Goal: Task Accomplishment & Management: Manage account settings

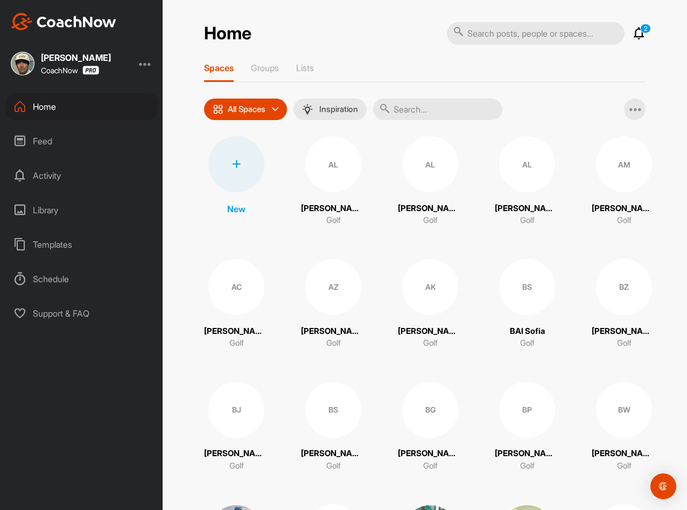
click at [427, 112] on input "text" at bounding box center [437, 110] width 129 height 22
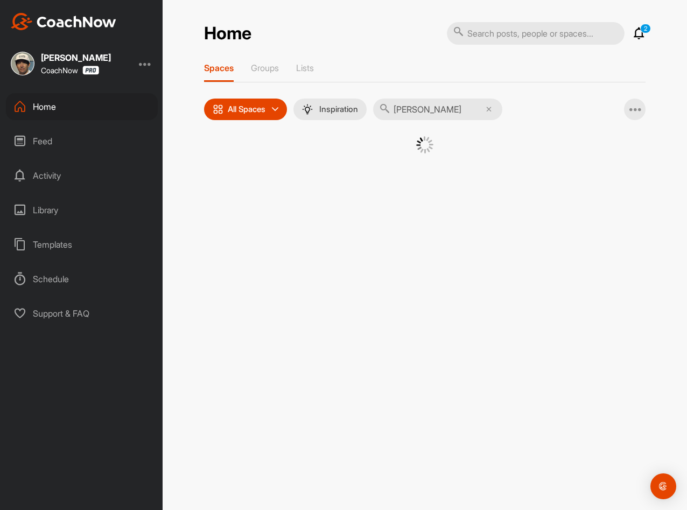
type input "nathan"
click at [36, 109] on div "Home" at bounding box center [82, 106] width 152 height 27
click at [44, 145] on div "Feed" at bounding box center [82, 141] width 152 height 27
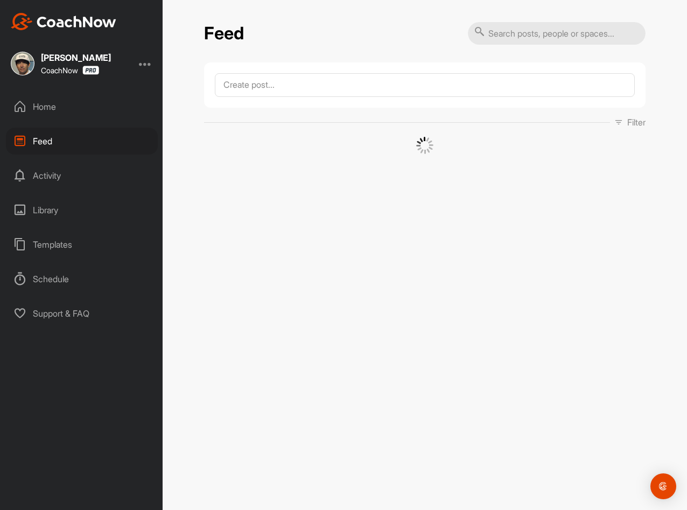
click at [46, 178] on div "Activity" at bounding box center [82, 175] width 152 height 27
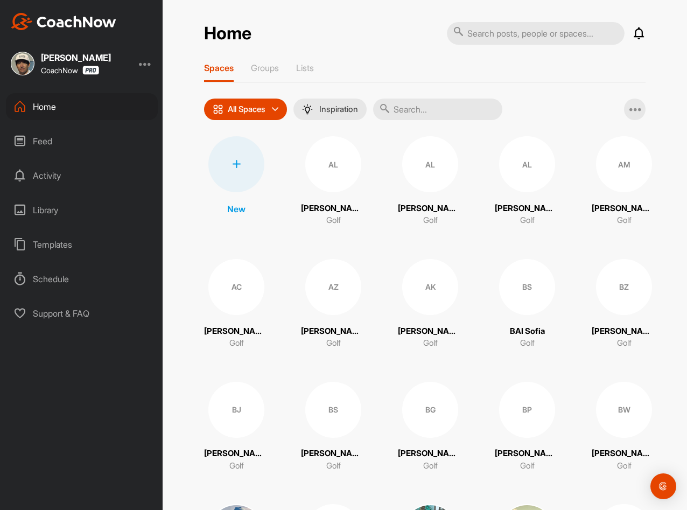
click at [429, 110] on input "text" at bounding box center [437, 110] width 129 height 22
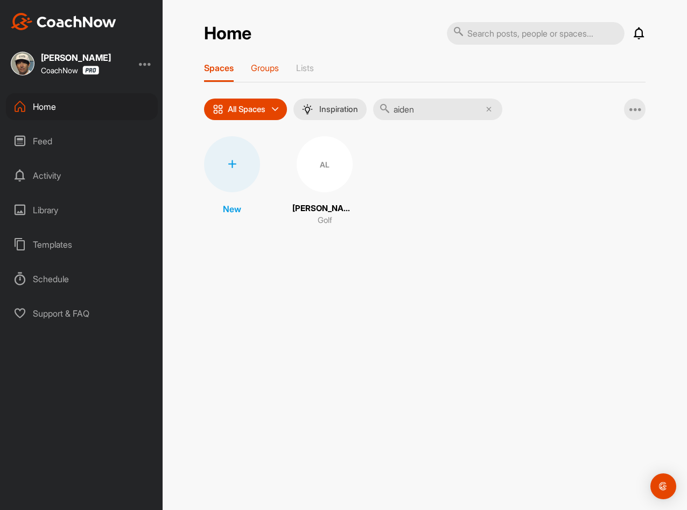
type input "aiden"
click at [268, 71] on p "Groups" at bounding box center [265, 67] width 28 height 11
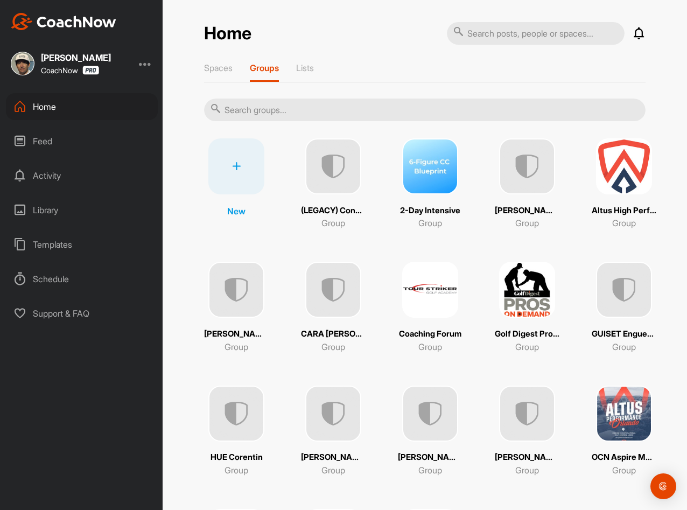
click at [337, 173] on img at bounding box center [333, 166] width 56 height 56
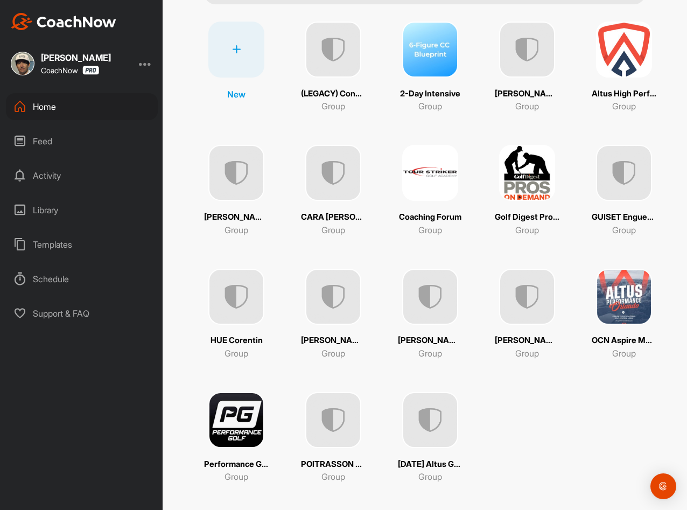
scroll to position [126, 0]
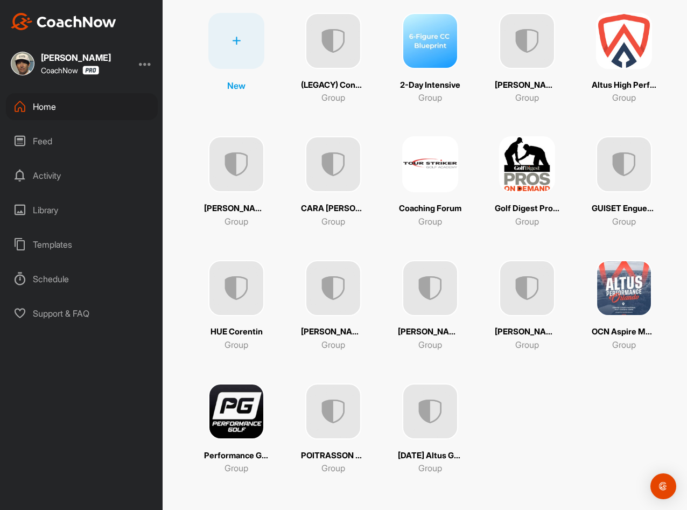
click at [532, 39] on img at bounding box center [527, 41] width 56 height 56
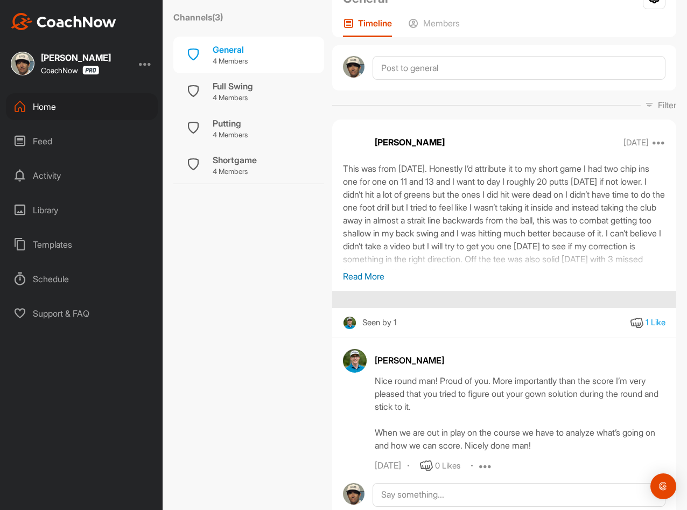
scroll to position [162, 0]
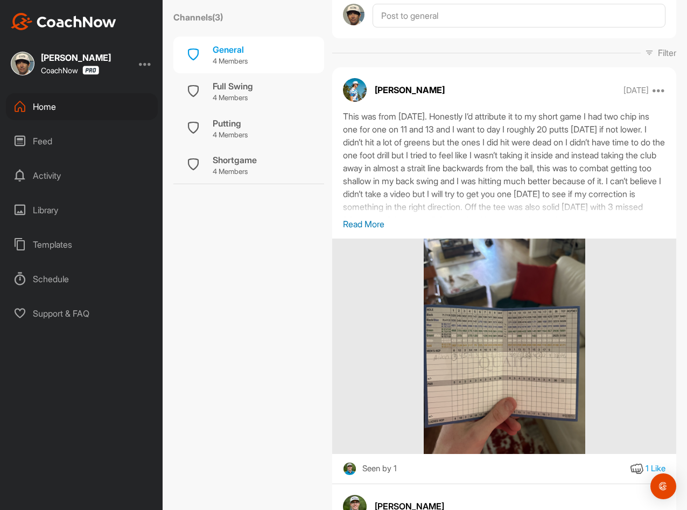
click at [363, 227] on p "Read More" at bounding box center [504, 224] width 323 height 13
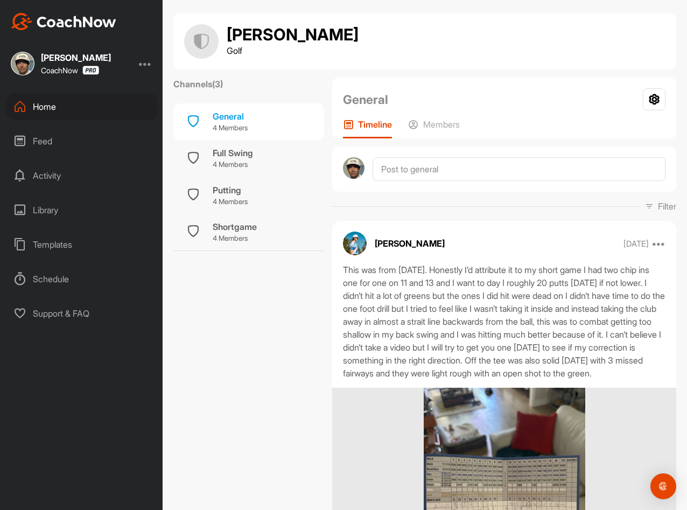
scroll to position [0, 0]
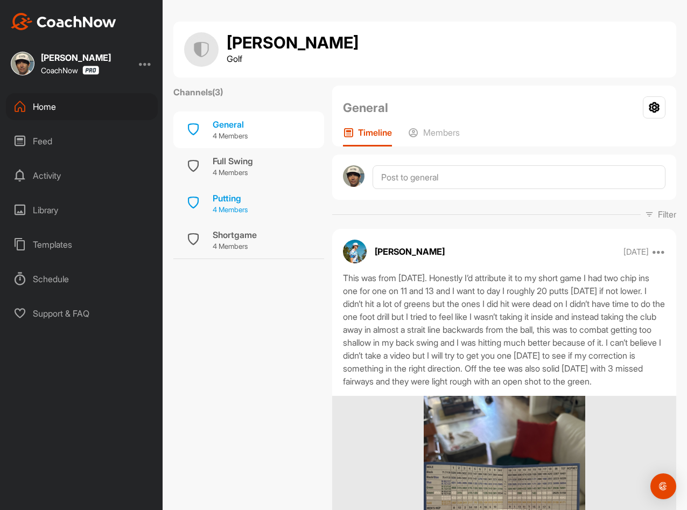
click at [242, 206] on p "4 Members" at bounding box center [230, 210] width 35 height 11
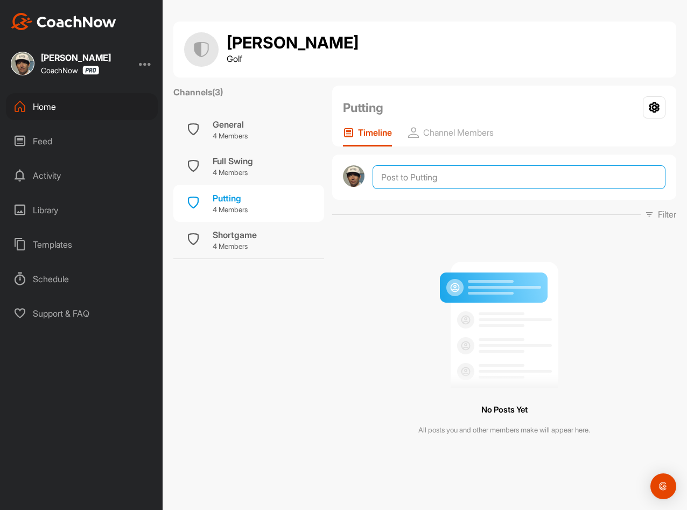
click at [452, 179] on textarea at bounding box center [519, 177] width 293 height 24
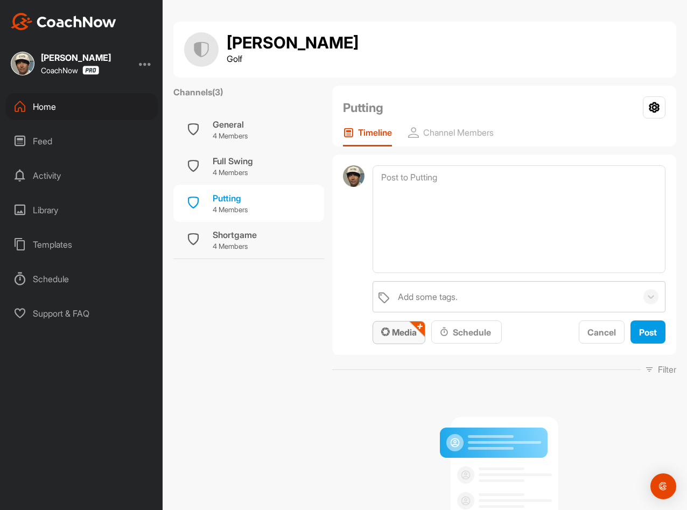
click at [404, 330] on span "Media" at bounding box center [399, 332] width 36 height 11
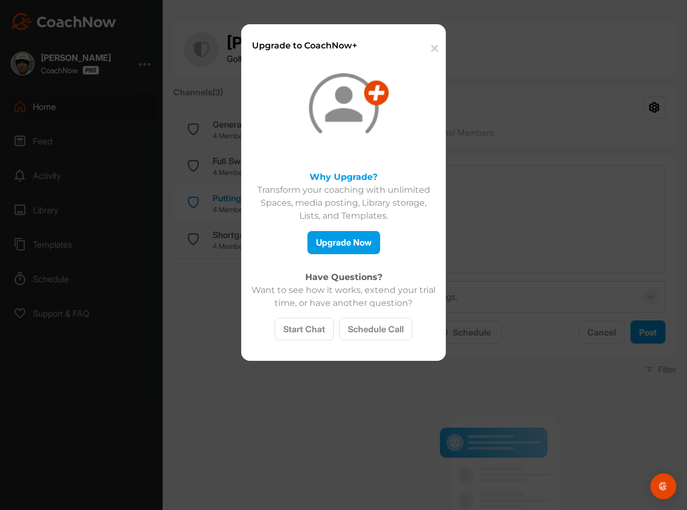
click at [431, 48] on button "✕" at bounding box center [434, 48] width 24 height 33
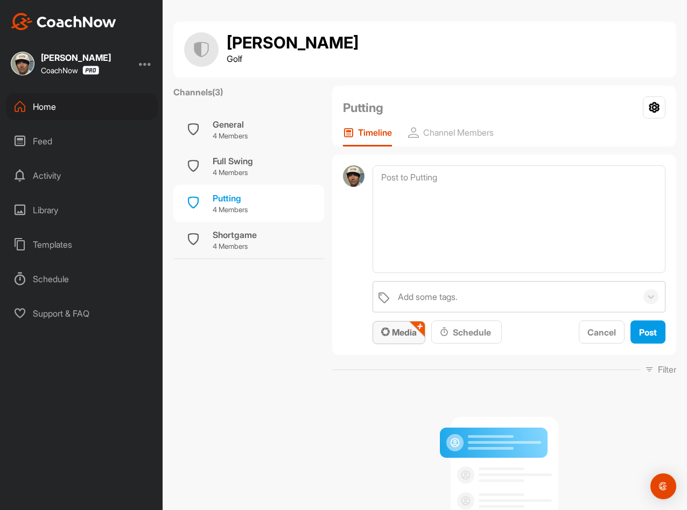
click at [393, 334] on span "Media" at bounding box center [399, 332] width 36 height 11
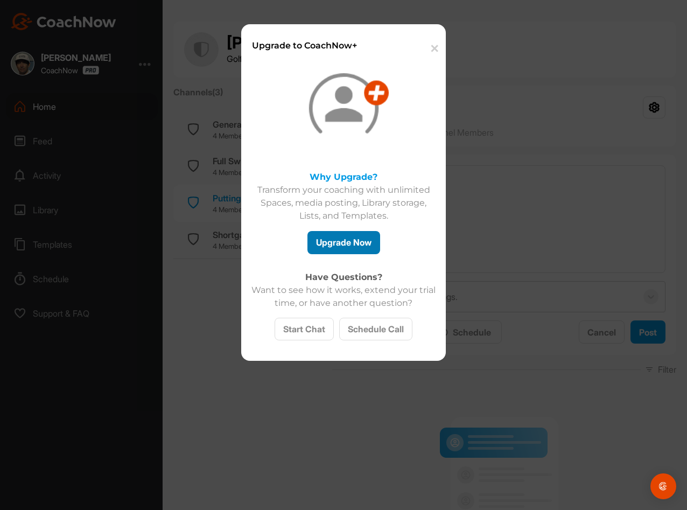
click at [338, 243] on button "Upgrade Now" at bounding box center [344, 242] width 73 height 23
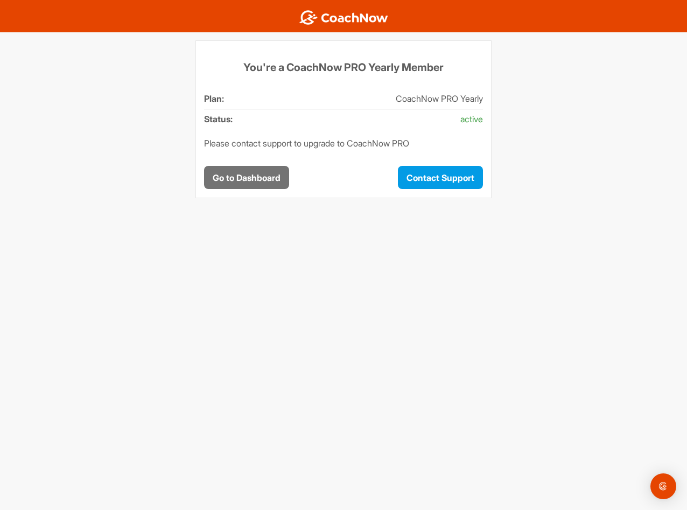
click at [259, 177] on button "Go to Dashboard" at bounding box center [246, 177] width 85 height 23
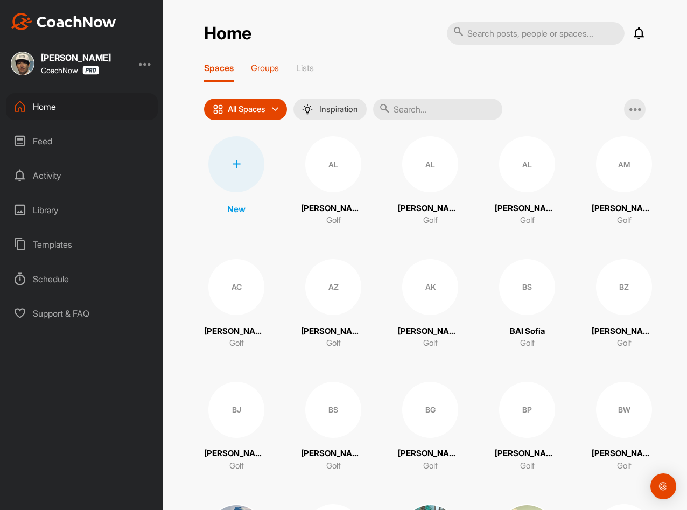
click at [273, 67] on p "Groups" at bounding box center [265, 67] width 28 height 11
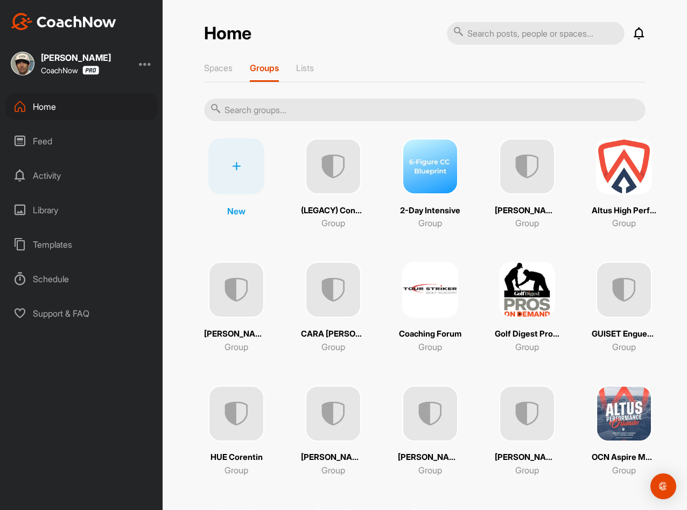
click at [547, 174] on img at bounding box center [527, 166] width 56 height 56
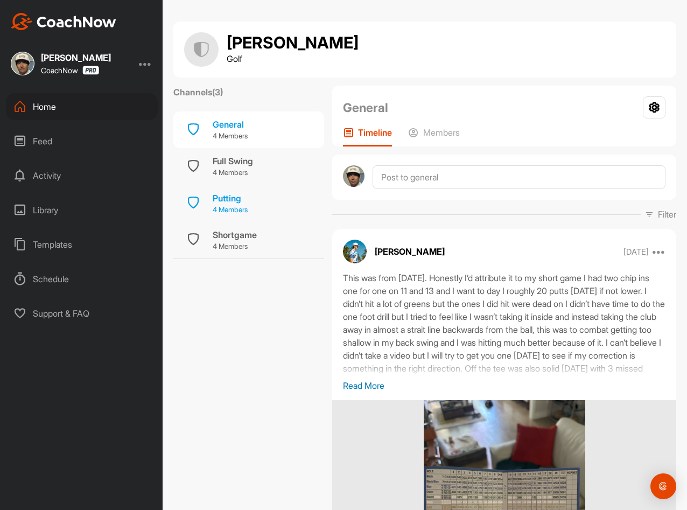
click at [248, 200] on div "Putting" at bounding box center [230, 198] width 35 height 13
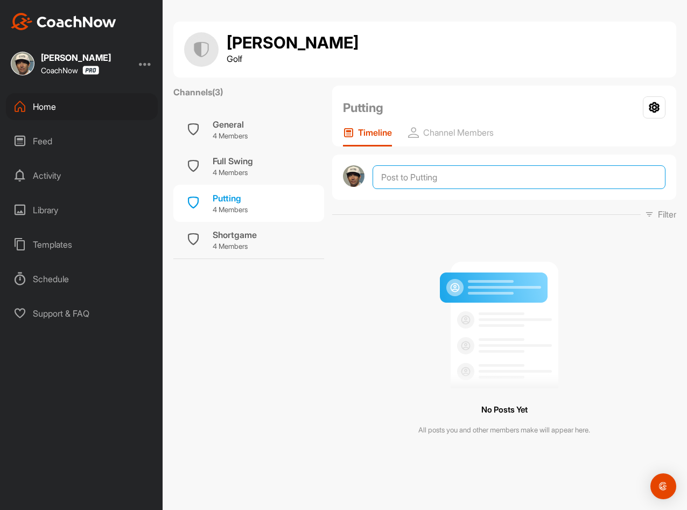
click at [398, 178] on textarea at bounding box center [519, 177] width 293 height 24
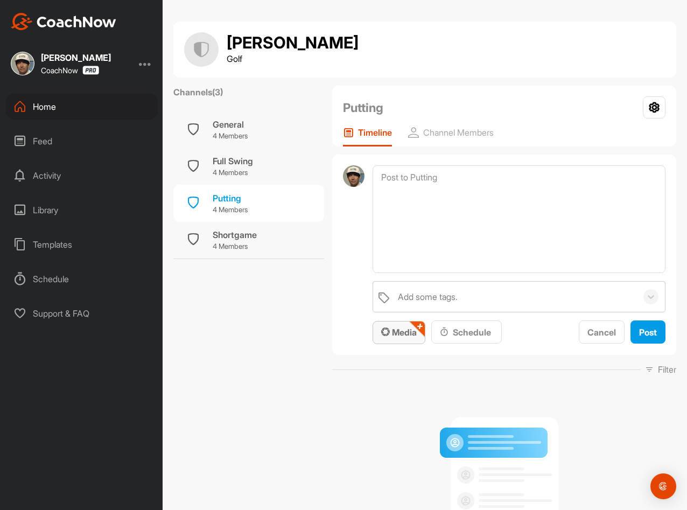
click at [381, 328] on icon "button" at bounding box center [385, 332] width 9 height 9
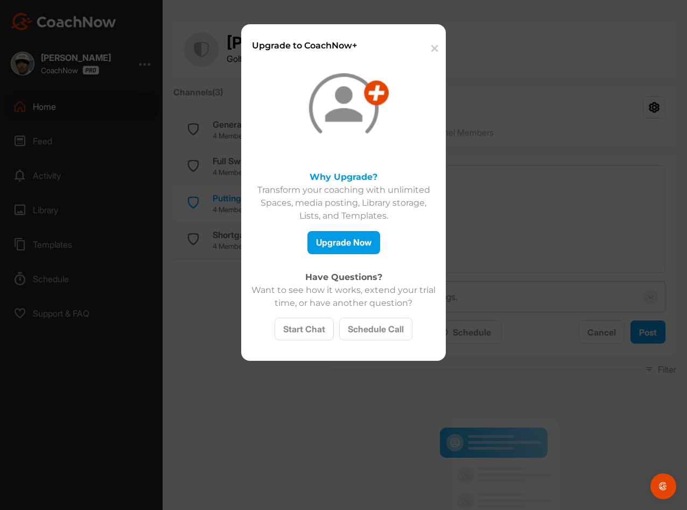
click at [433, 45] on button "✕" at bounding box center [434, 48] width 24 height 33
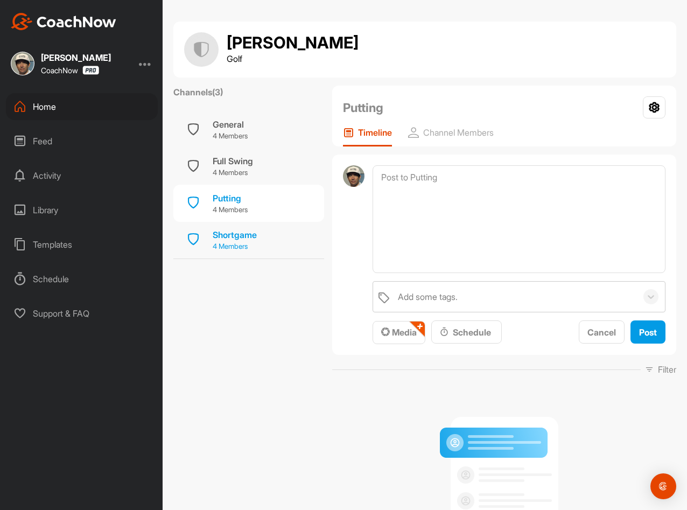
click at [259, 241] on div "Shortgame 4 Members" at bounding box center [248, 240] width 151 height 37
click at [238, 132] on p "4 Members" at bounding box center [230, 136] width 35 height 11
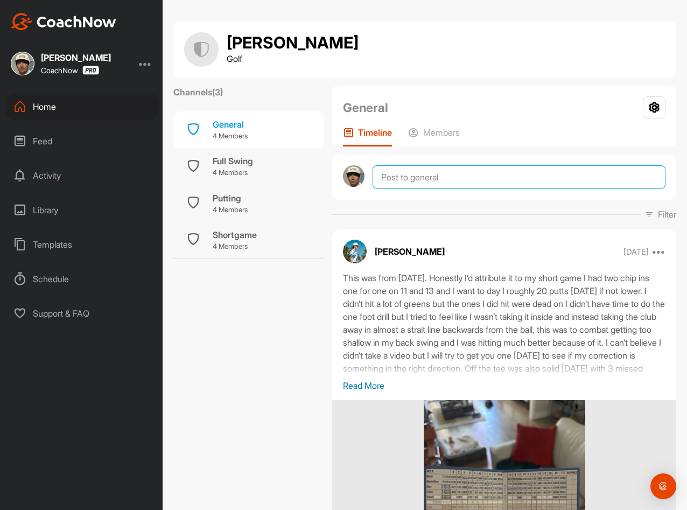
click at [415, 179] on textarea at bounding box center [519, 177] width 293 height 24
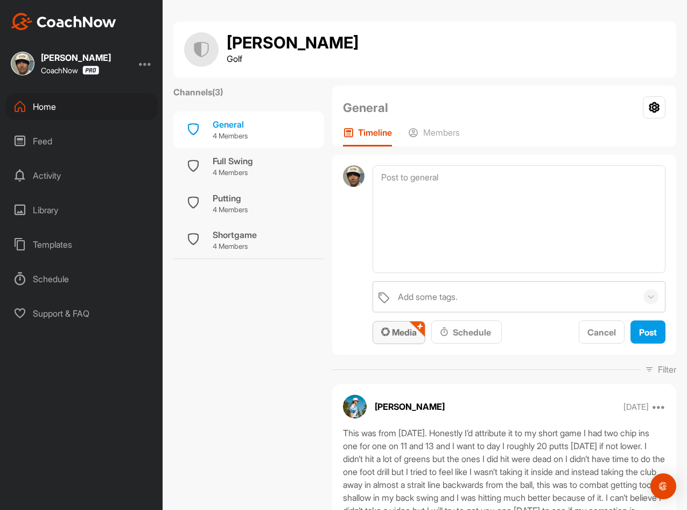
click at [422, 328] on button "Media" at bounding box center [399, 332] width 53 height 23
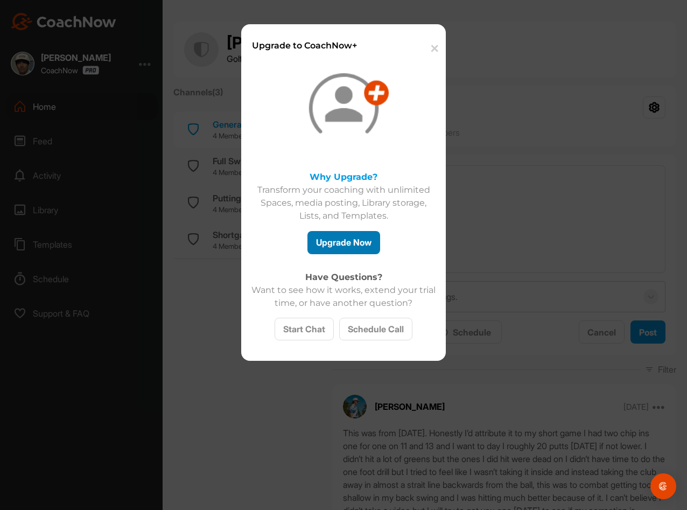
click at [336, 240] on button "Upgrade Now" at bounding box center [344, 242] width 73 height 23
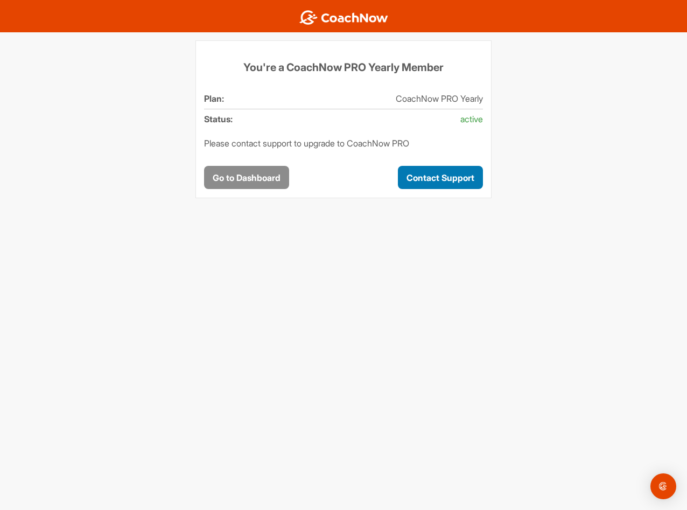
click at [447, 175] on button "Contact Support" at bounding box center [440, 177] width 85 height 23
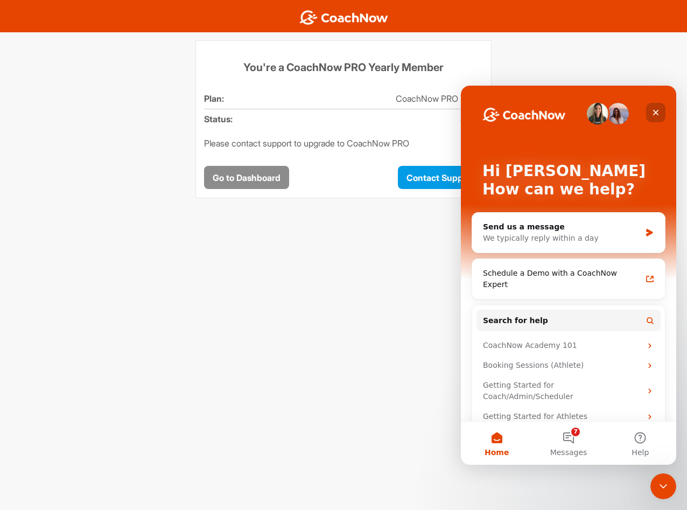
click at [660, 112] on div "Close" at bounding box center [655, 112] width 19 height 19
